Goal: Check status

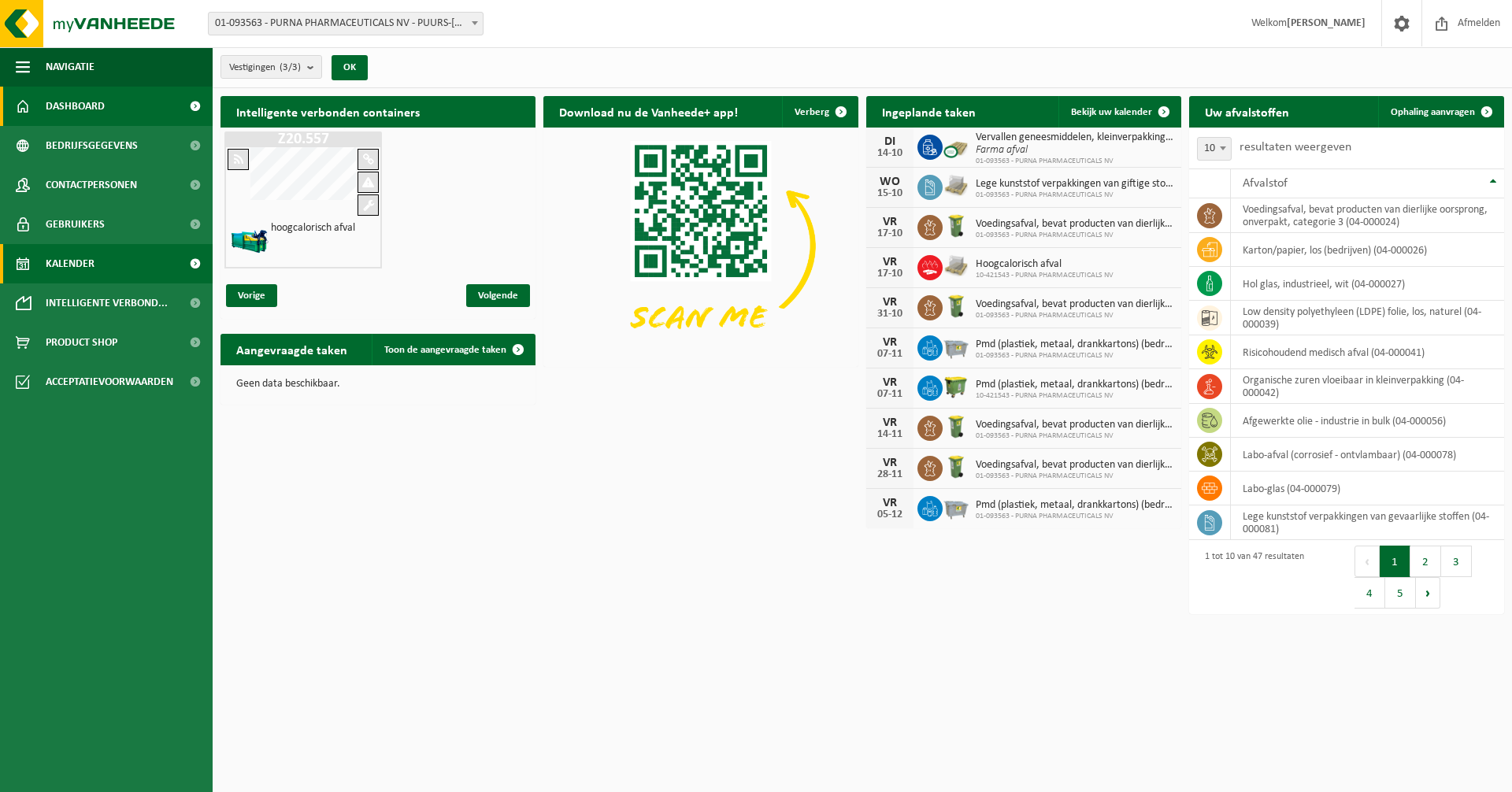
click at [67, 265] on span "Kalender" at bounding box center [70, 264] width 49 height 40
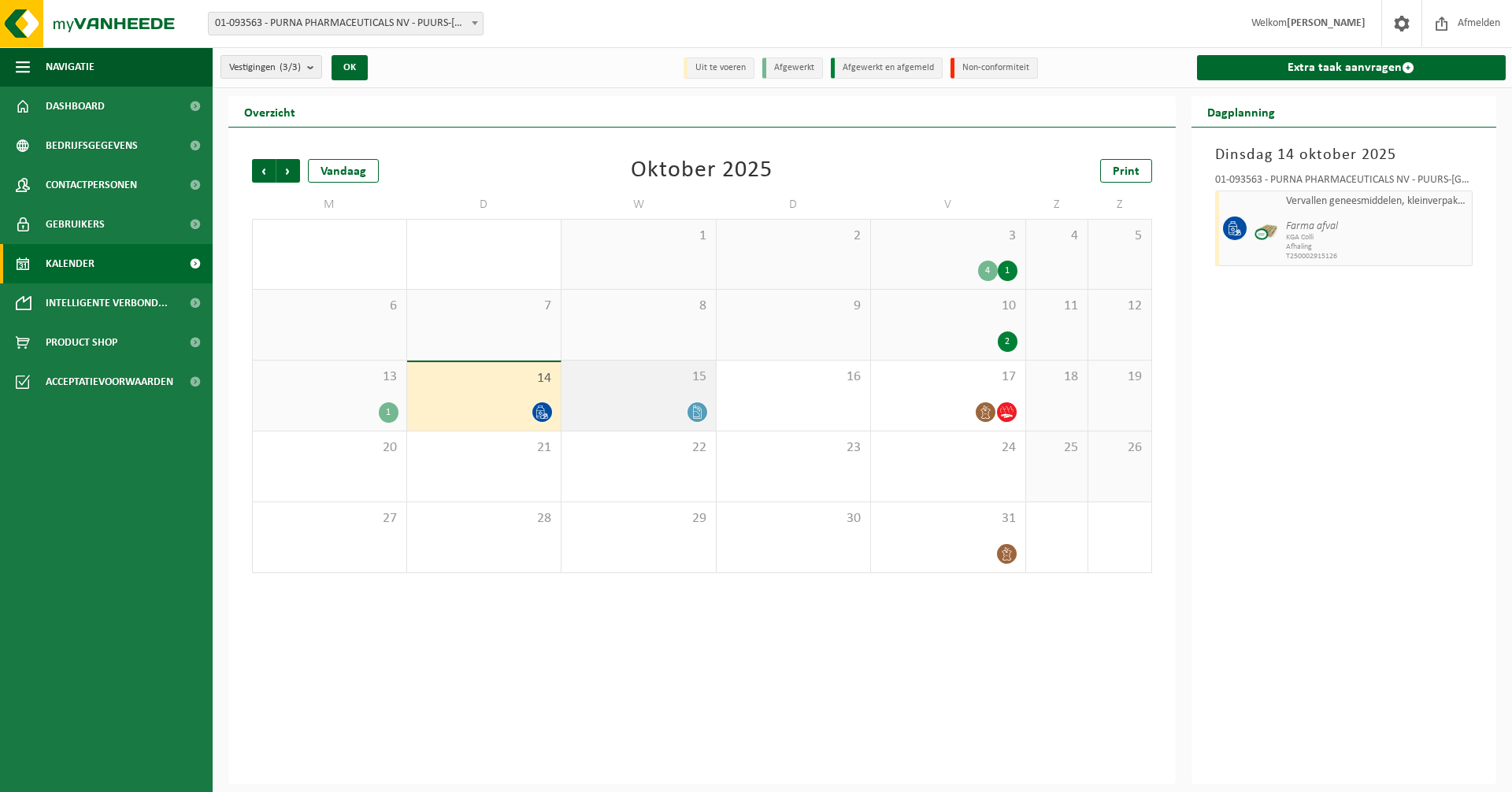
click at [636, 415] on div at bounding box center [638, 411] width 138 height 21
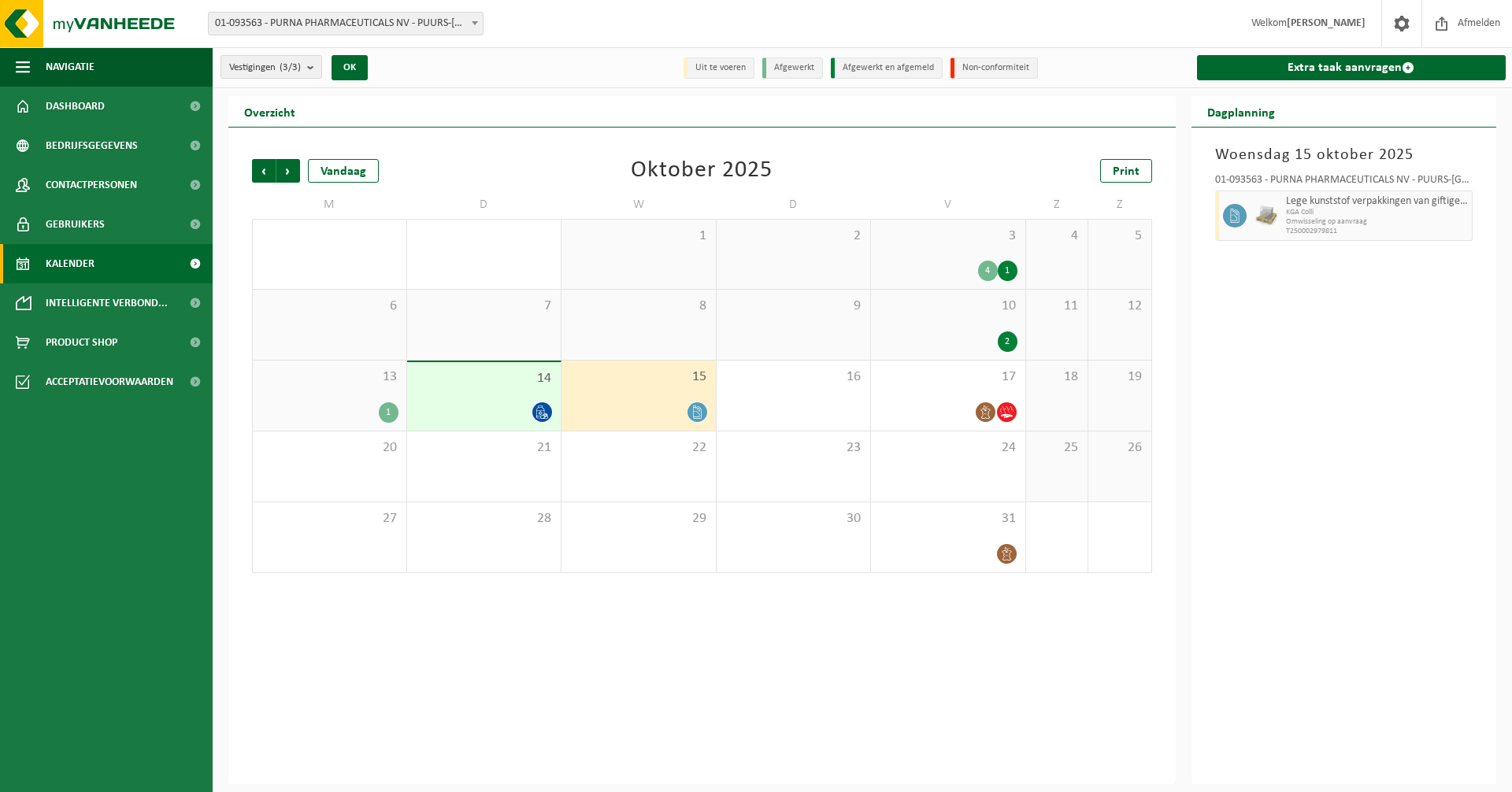
click at [495, 397] on div "14" at bounding box center [484, 396] width 154 height 69
